Goal: Task Accomplishment & Management: Manage account settings

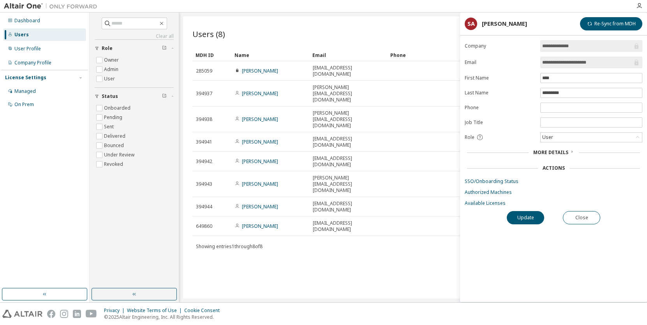
click at [256, 258] on div "Users (8) Import From CSV Export To CSV Add User Clear Load Save Save As Field …" at bounding box center [413, 157] width 460 height 282
click at [505, 183] on link "SSO/Onboarding Status" at bounding box center [554, 181] width 178 height 6
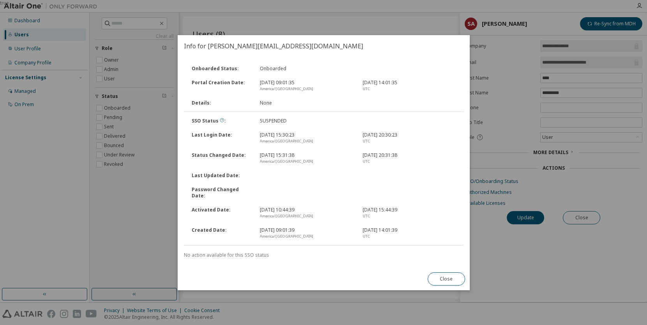
click at [220, 122] on icon at bounding box center [222, 120] width 5 height 5
click at [456, 267] on div "Close" at bounding box center [446, 278] width 47 height 23
click at [458, 278] on button "Close" at bounding box center [446, 278] width 37 height 13
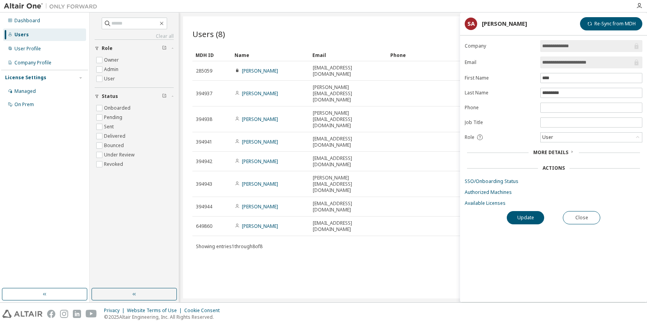
click at [546, 150] on span "More Details" at bounding box center [551, 152] width 35 height 7
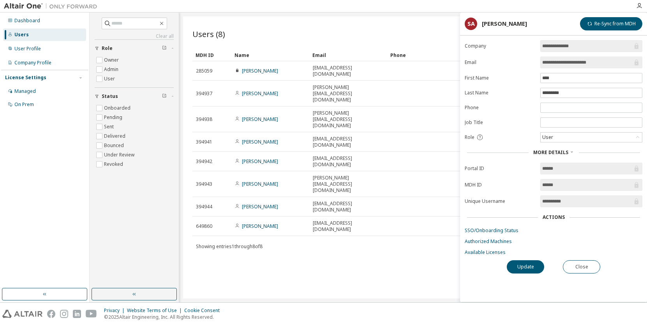
click at [428, 11] on div at bounding box center [366, 6] width 531 height 12
click at [586, 268] on button "Close" at bounding box center [581, 266] width 37 height 13
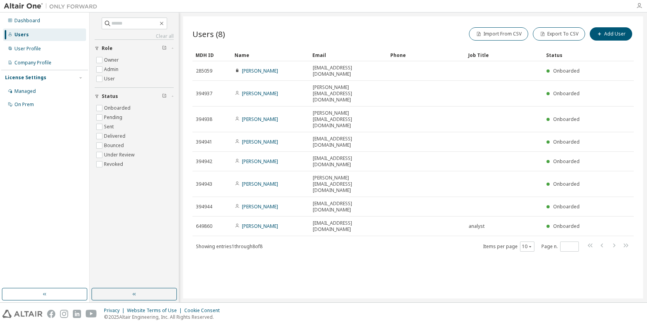
click at [640, 4] on icon "button" at bounding box center [640, 6] width 6 height 6
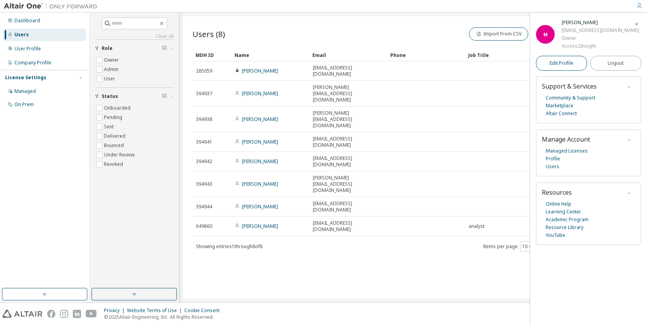
click at [579, 66] on link "Edit Profile" at bounding box center [561, 63] width 51 height 15
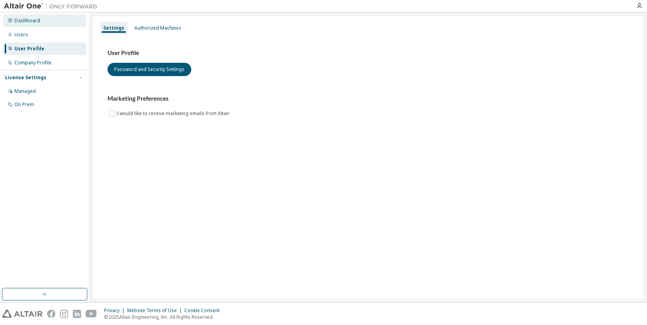
click at [26, 23] on div "Dashboard" at bounding box center [27, 21] width 26 height 6
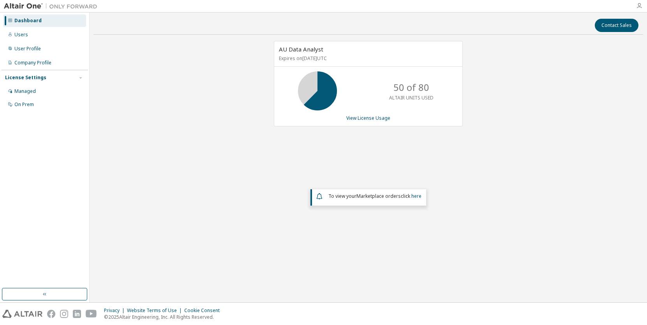
click at [638, 6] on icon "button" at bounding box center [640, 6] width 6 height 6
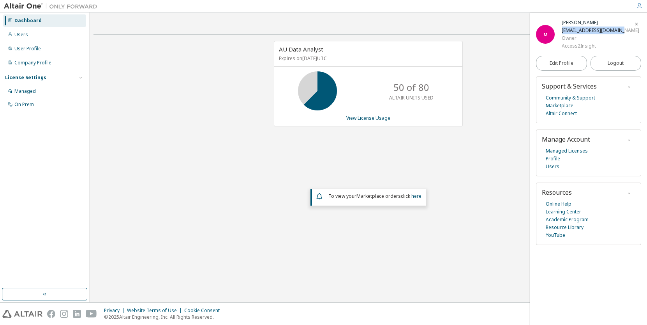
drag, startPoint x: 622, startPoint y: 32, endPoint x: 562, endPoint y: 29, distance: 60.1
click at [562, 29] on div "M Matt Johnson matt@access2insight.com Owner Access2Insight" at bounding box center [588, 34] width 105 height 31
drag, startPoint x: 612, startPoint y: 80, endPoint x: 608, endPoint y: 83, distance: 4.7
drag, startPoint x: 608, startPoint y: 83, endPoint x: 632, endPoint y: 272, distance: 190.5
click at [632, 272] on div "M Matt Johnson matt@access2insight.com Owner Access2Insight Edit Profile Logout…" at bounding box center [589, 169] width 117 height 312
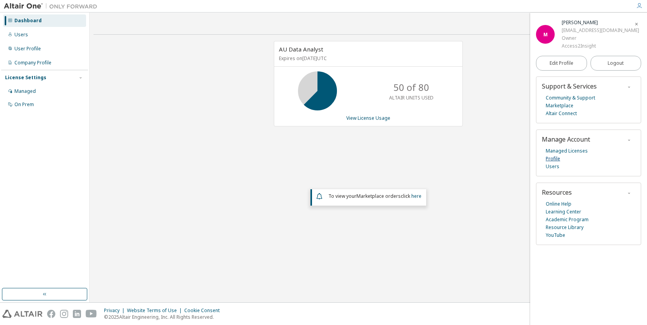
drag, startPoint x: 562, startPoint y: 159, endPoint x: 556, endPoint y: 159, distance: 6.2
click at [562, 159] on div "Managed Licenses Profile Users" at bounding box center [589, 158] width 94 height 23
click at [553, 159] on link "Profile" at bounding box center [553, 159] width 14 height 8
click at [558, 167] on link "Users" at bounding box center [553, 167] width 14 height 8
